Goal: Find specific page/section: Find specific page/section

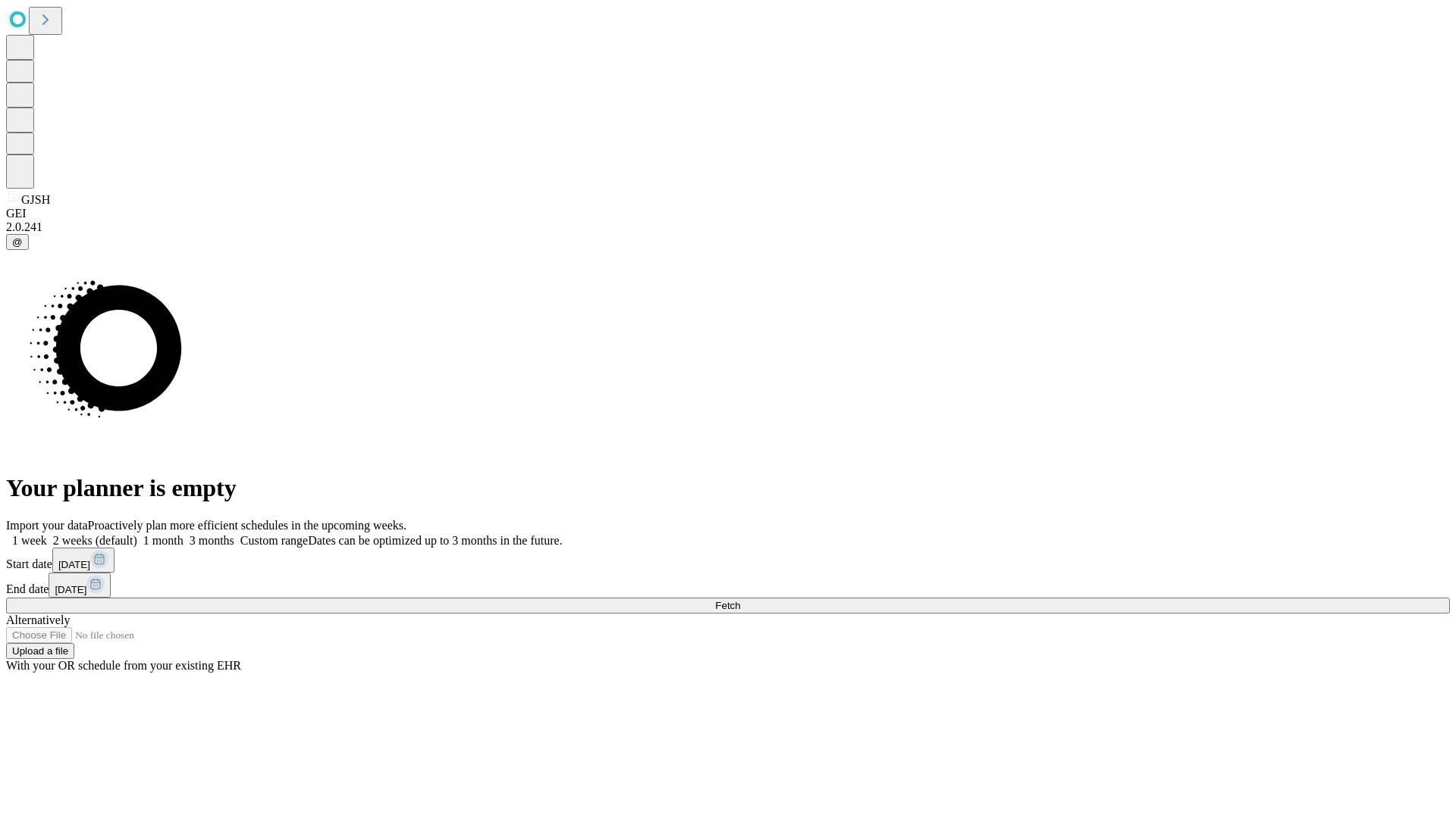
click at [740, 601] on span "Fetch" at bounding box center [728, 606] width 25 height 12
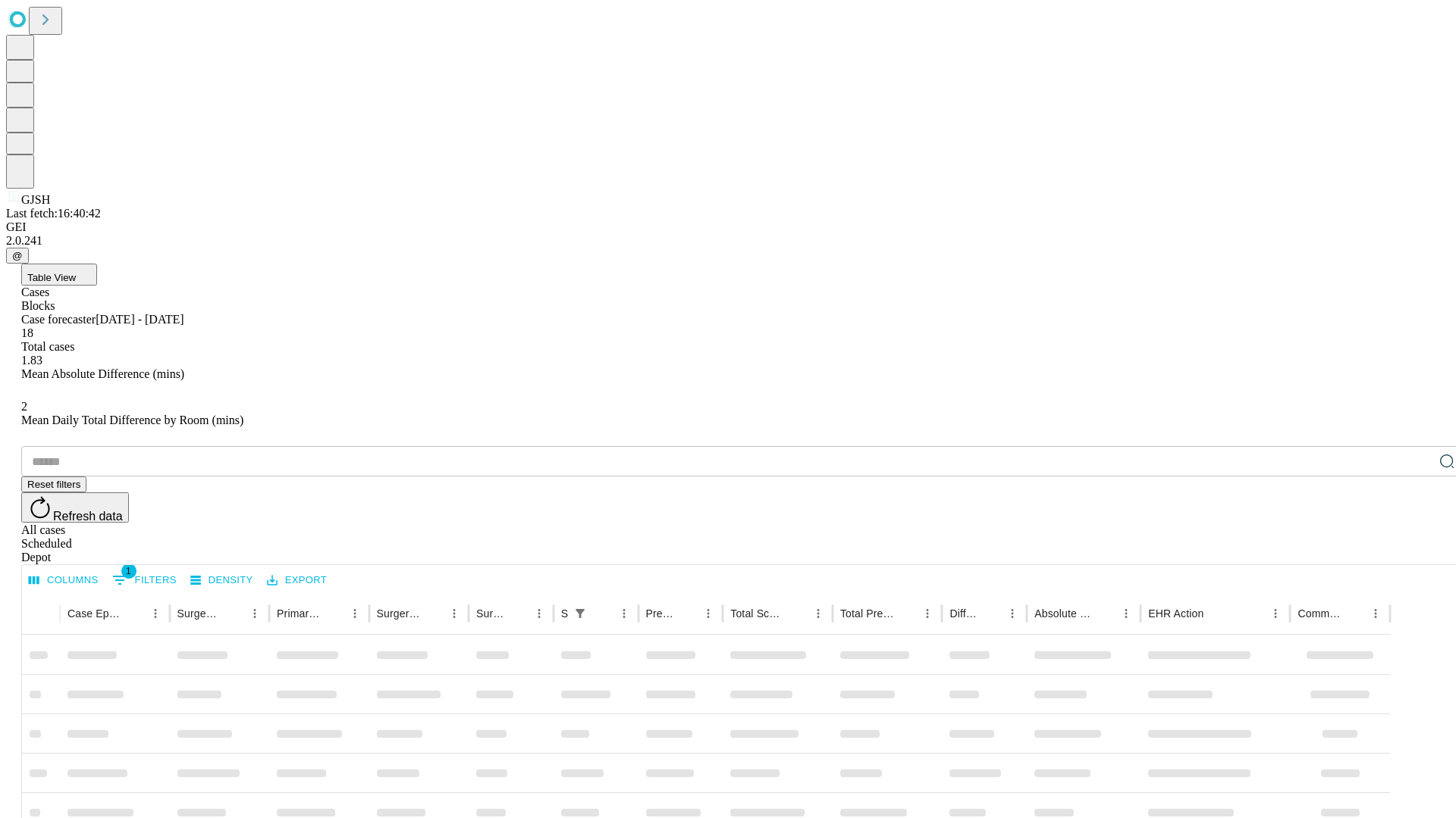
click at [76, 272] on span "Table View" at bounding box center [52, 277] width 48 height 12
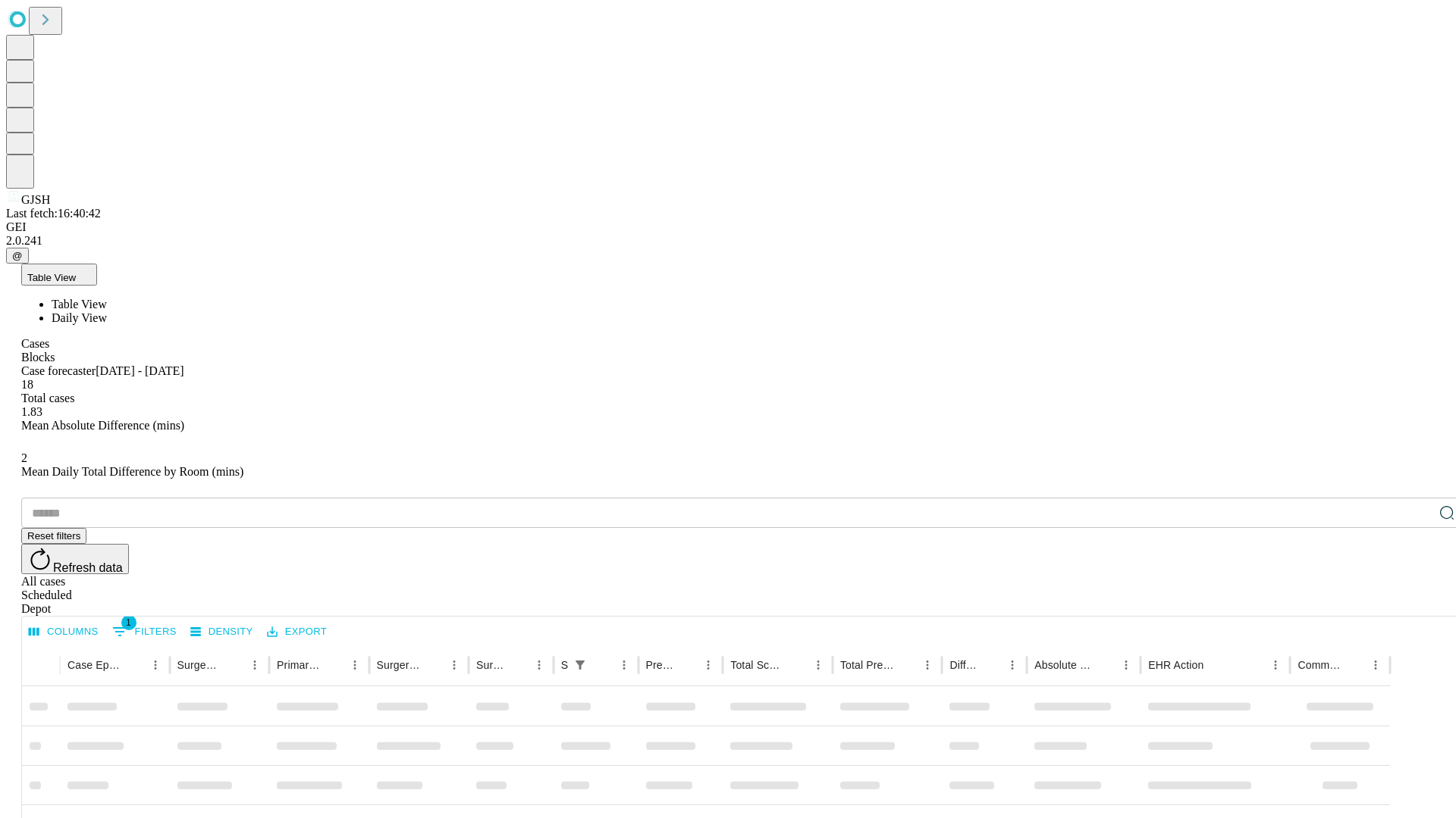
click at [107, 312] on span "Daily View" at bounding box center [79, 318] width 55 height 12
